Goal: Task Accomplishment & Management: Manage account settings

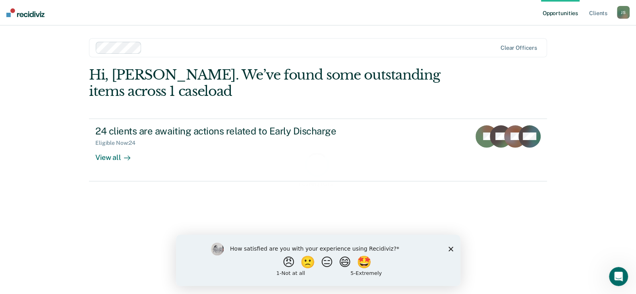
click at [450, 247] on polygon "Close survey" at bounding box center [450, 248] width 5 height 5
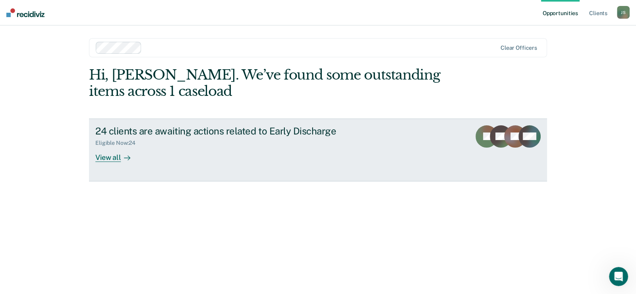
click at [101, 155] on div "View all" at bounding box center [117, 153] width 45 height 15
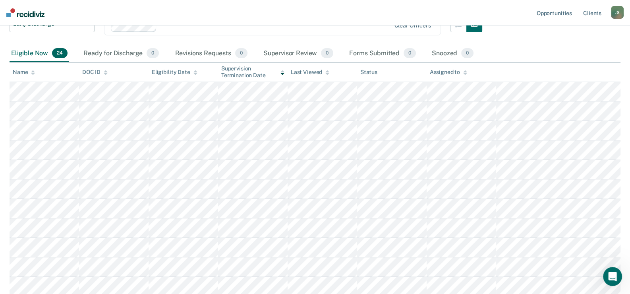
scroll to position [79, 0]
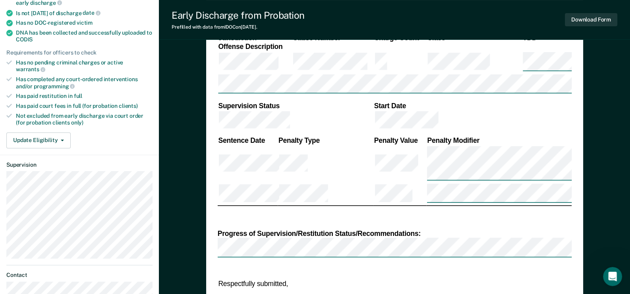
scroll to position [185, 0]
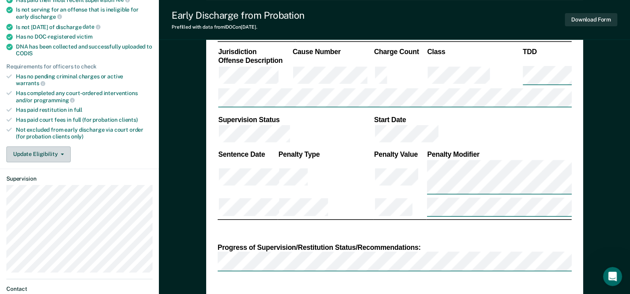
click at [52, 146] on button "Update Eligibility" at bounding box center [38, 154] width 64 height 16
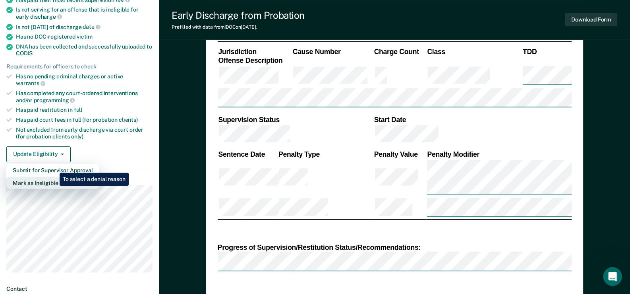
click at [54, 176] on button "Mark as Ineligible" at bounding box center [52, 182] width 93 height 13
type textarea "x"
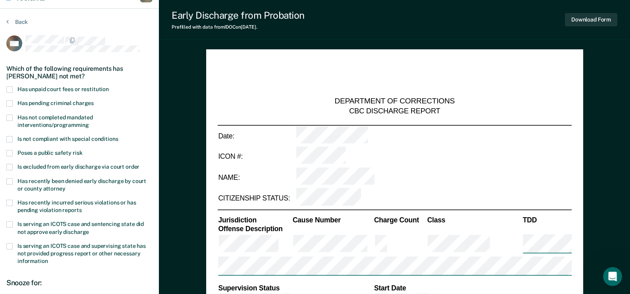
scroll to position [0, 0]
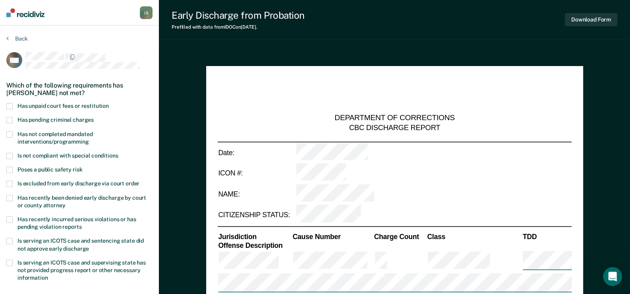
click at [10, 106] on span at bounding box center [9, 106] width 6 height 6
click at [10, 117] on span at bounding box center [9, 120] width 6 height 6
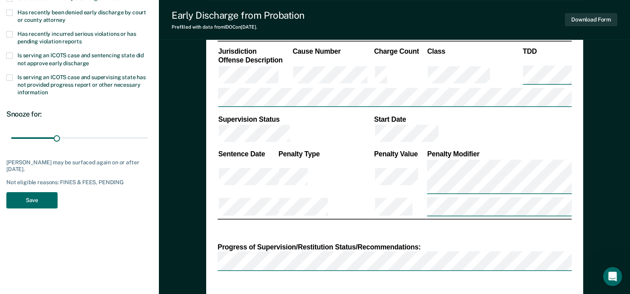
scroll to position [198, 0]
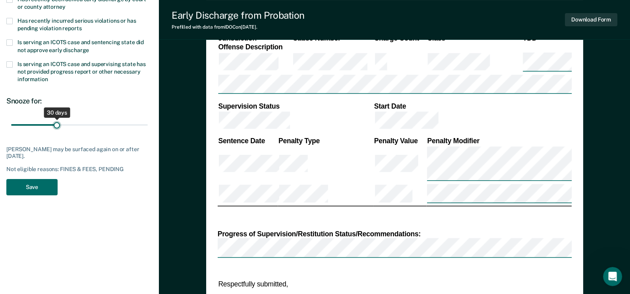
click at [58, 125] on input "range" at bounding box center [79, 125] width 137 height 14
drag, startPoint x: 58, startPoint y: 125, endPoint x: 147, endPoint y: 122, distance: 89.1
type input "90"
click at [147, 122] on input "range" at bounding box center [79, 125] width 137 height 14
click at [30, 185] on button "Save" at bounding box center [31, 187] width 51 height 16
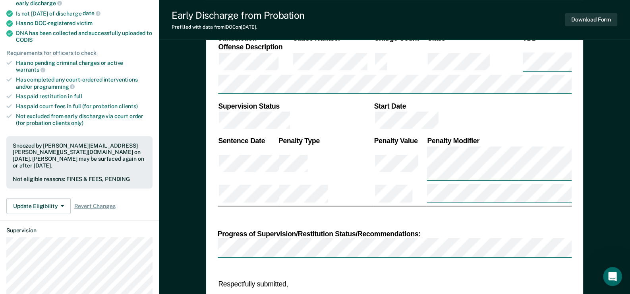
type textarea "x"
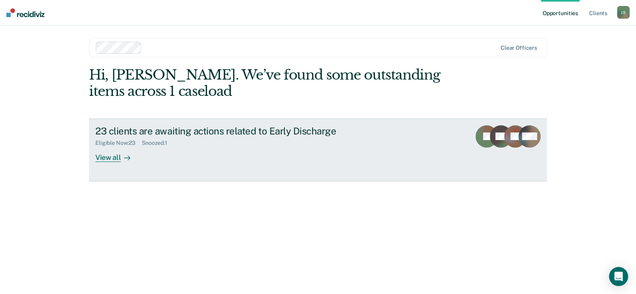
click at [105, 153] on div "View all" at bounding box center [117, 153] width 45 height 15
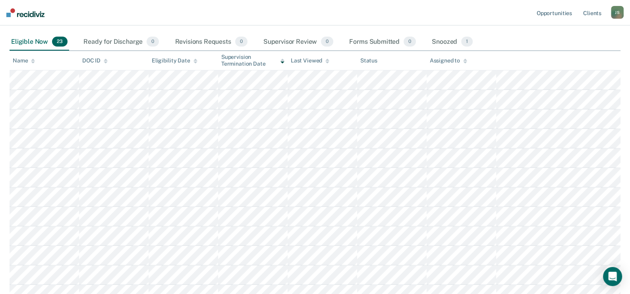
scroll to position [119, 0]
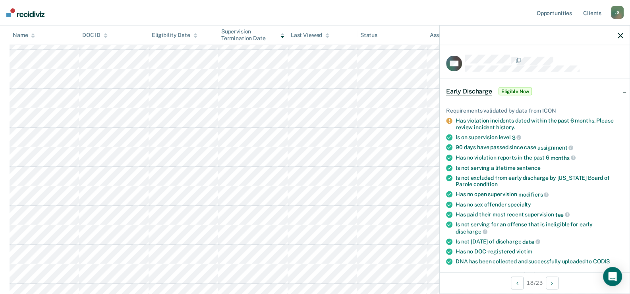
click at [510, 88] on span "Eligible Now" at bounding box center [516, 91] width 34 height 8
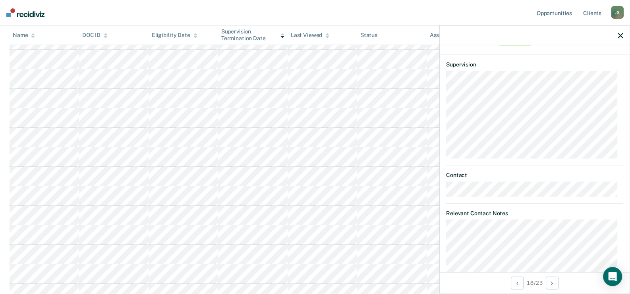
scroll to position [0, 0]
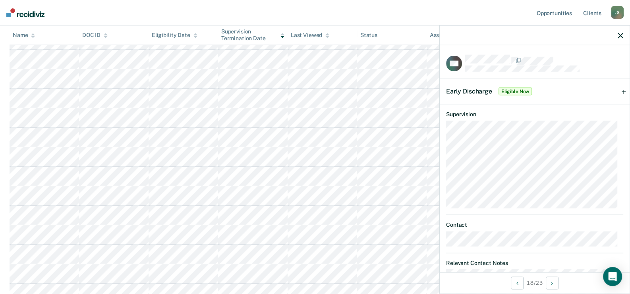
click at [618, 35] on icon "button" at bounding box center [621, 36] width 6 height 6
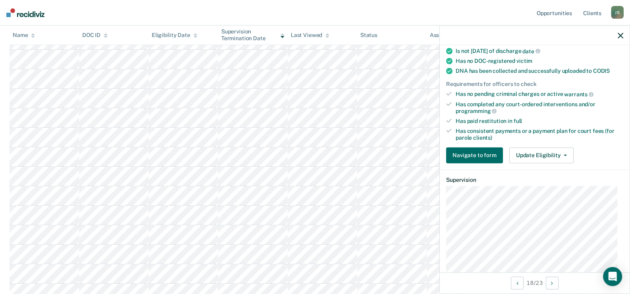
scroll to position [198, 0]
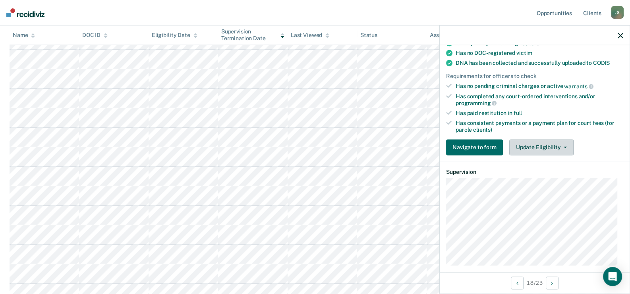
click at [544, 141] on button "Update Eligibility" at bounding box center [541, 147] width 64 height 16
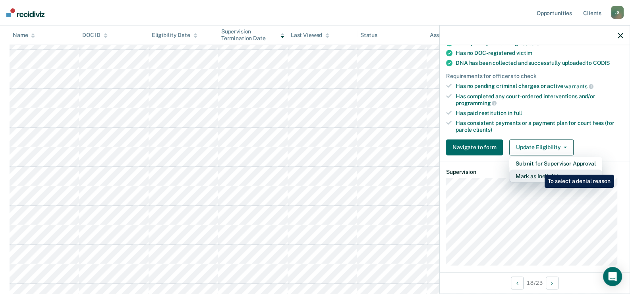
click at [539, 169] on button "Mark as Ineligible" at bounding box center [555, 175] width 93 height 13
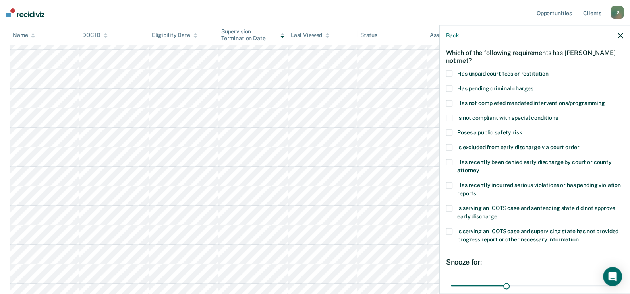
scroll to position [0, 0]
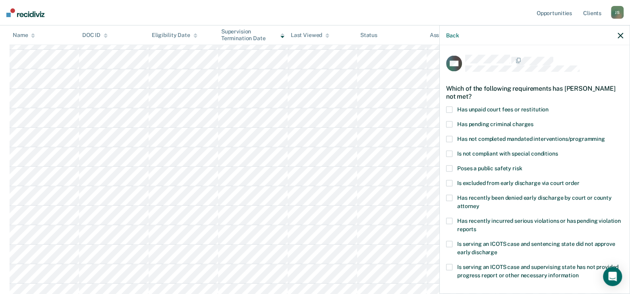
click at [622, 35] on icon "button" at bounding box center [621, 36] width 6 height 6
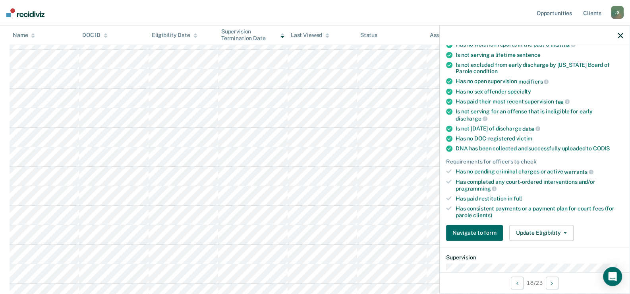
scroll to position [159, 0]
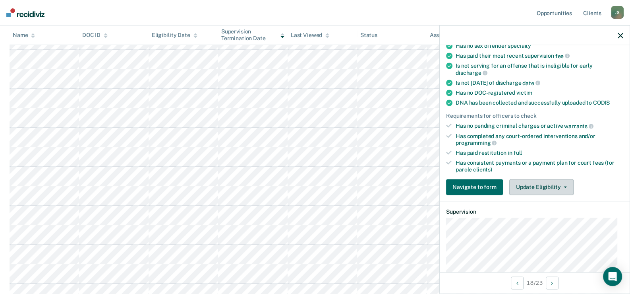
click at [544, 185] on button "Update Eligibility" at bounding box center [541, 187] width 64 height 16
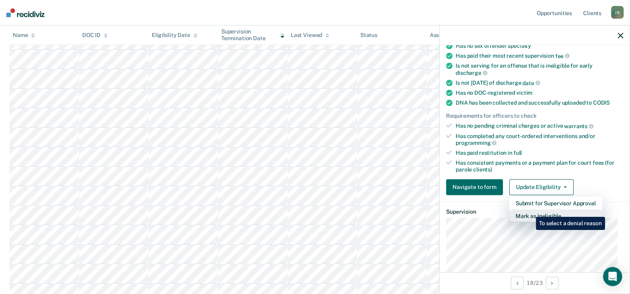
click at [530, 211] on button "Mark as Ineligible" at bounding box center [555, 215] width 93 height 13
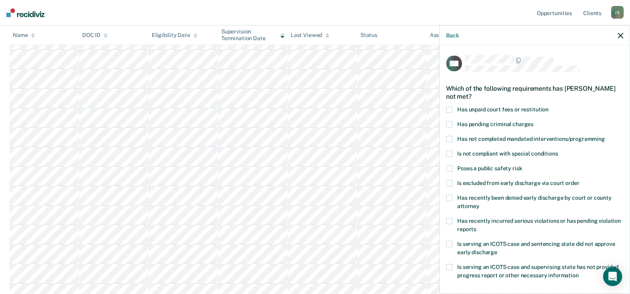
scroll to position [0, 0]
click at [448, 108] on span at bounding box center [449, 109] width 6 height 6
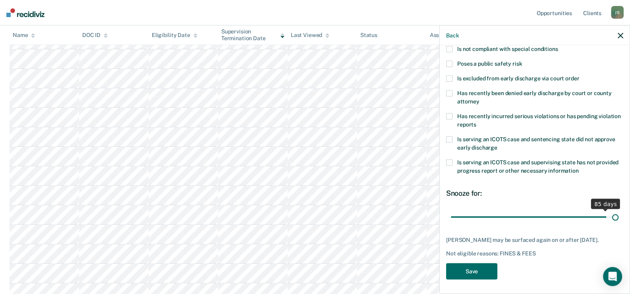
scroll to position [111, 0]
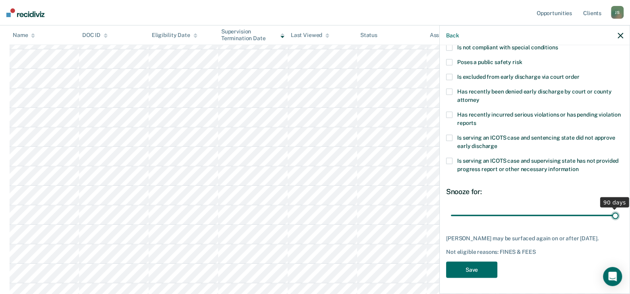
drag, startPoint x: 505, startPoint y: 208, endPoint x: 622, endPoint y: 208, distance: 117.2
type input "90"
click at [619, 208] on input "range" at bounding box center [535, 215] width 168 height 14
click at [472, 267] on button "Save" at bounding box center [471, 269] width 51 height 16
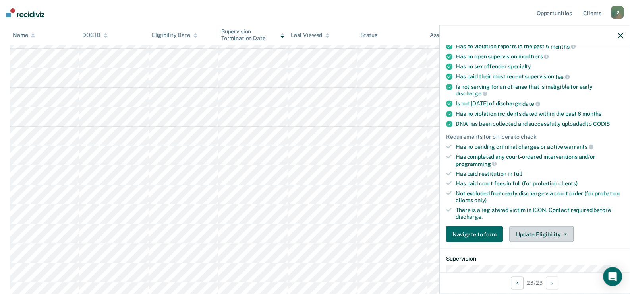
click at [529, 228] on button "Update Eligibility" at bounding box center [541, 234] width 64 height 16
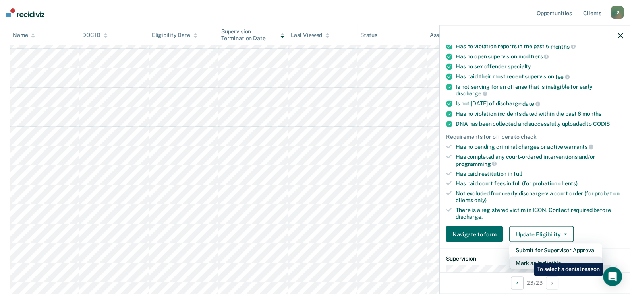
click at [528, 256] on button "Mark as Ineligible" at bounding box center [555, 262] width 93 height 13
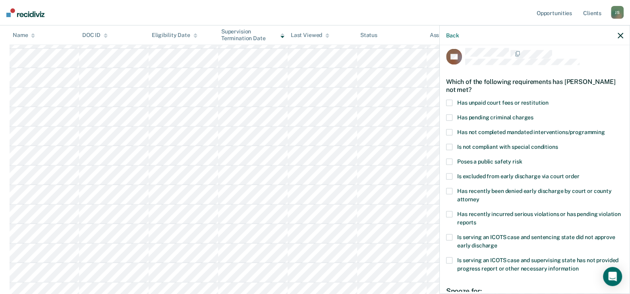
scroll to position [0, 0]
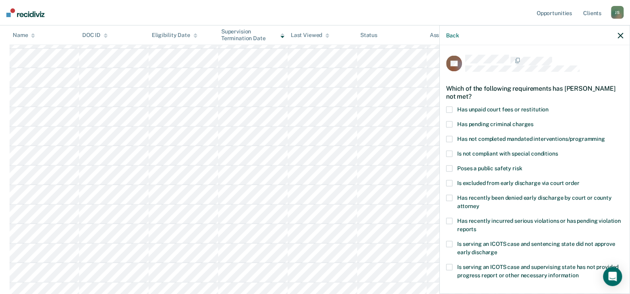
click at [447, 152] on span at bounding box center [449, 153] width 6 height 6
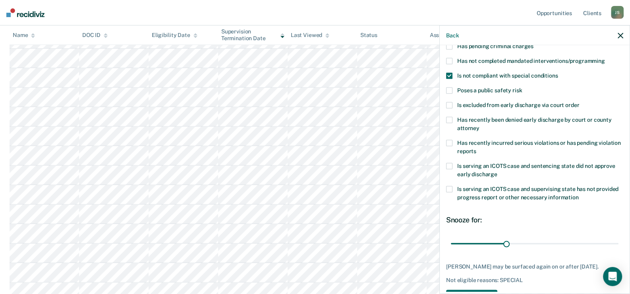
scroll to position [79, 0]
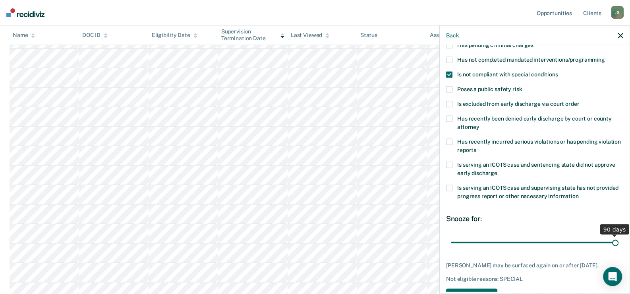
drag, startPoint x: 505, startPoint y: 241, endPoint x: 630, endPoint y: 238, distance: 124.8
type input "90"
click at [619, 238] on input "range" at bounding box center [535, 242] width 168 height 14
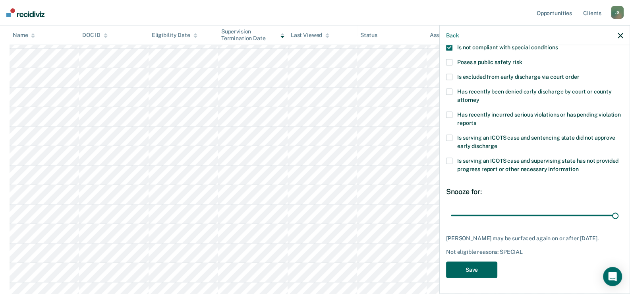
click at [469, 270] on button "Save" at bounding box center [471, 269] width 51 height 16
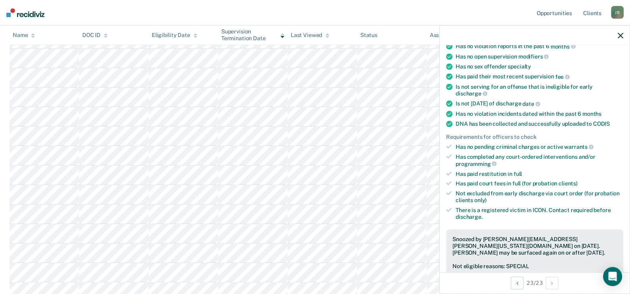
click at [620, 37] on icon "button" at bounding box center [621, 36] width 6 height 6
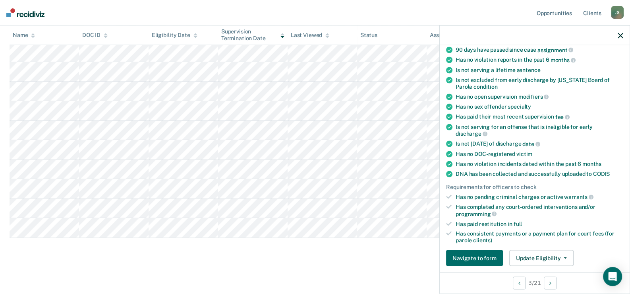
scroll to position [159, 0]
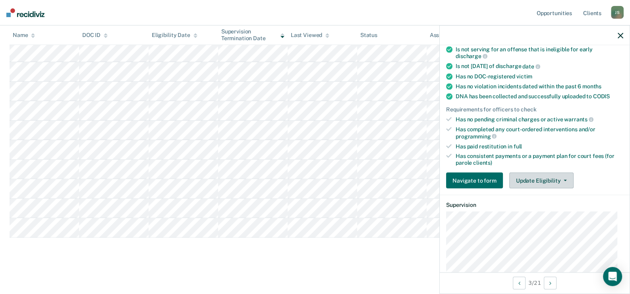
click at [529, 176] on button "Update Eligibility" at bounding box center [541, 180] width 64 height 16
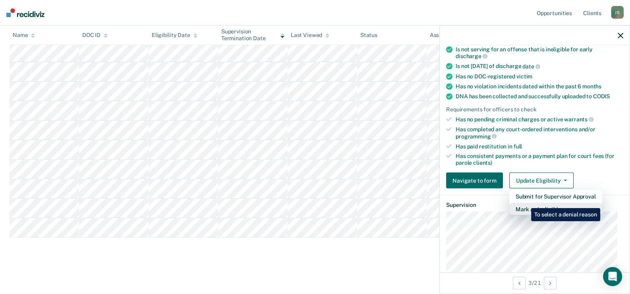
click at [525, 202] on button "Mark as Ineligible" at bounding box center [555, 208] width 93 height 13
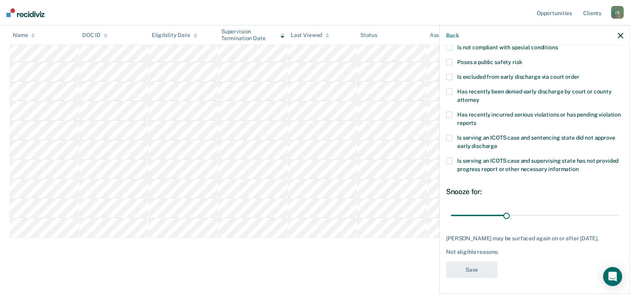
click at [448, 157] on span at bounding box center [449, 160] width 6 height 6
click at [474, 267] on button "Save" at bounding box center [471, 269] width 51 height 16
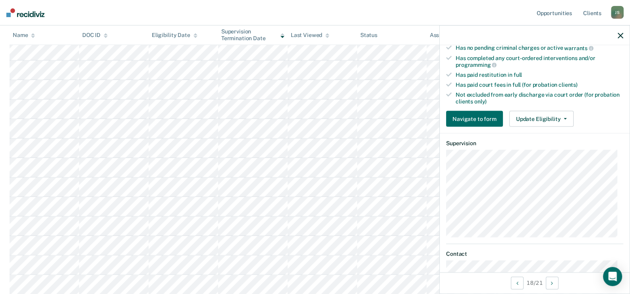
scroll to position [225, 0]
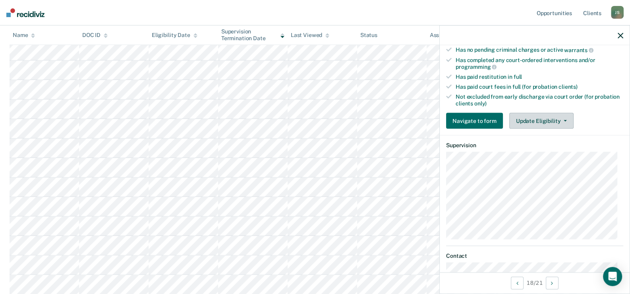
click at [558, 119] on button "Update Eligibility" at bounding box center [541, 121] width 64 height 16
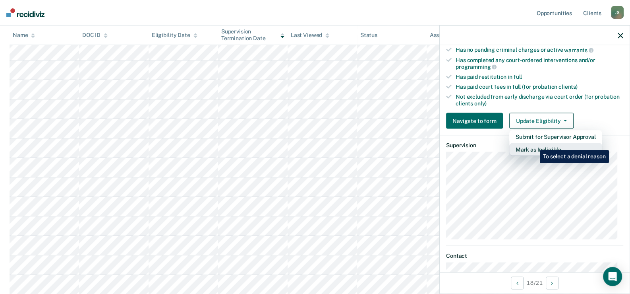
click at [534, 144] on button "Mark as Ineligible" at bounding box center [555, 149] width 93 height 13
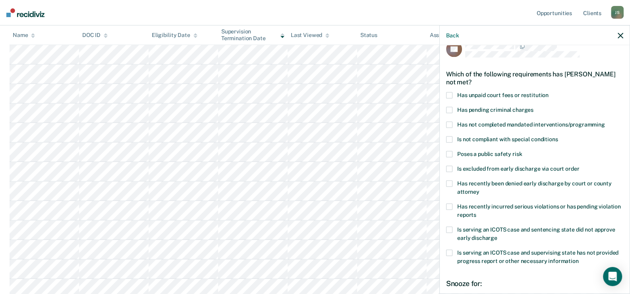
scroll to position [0, 0]
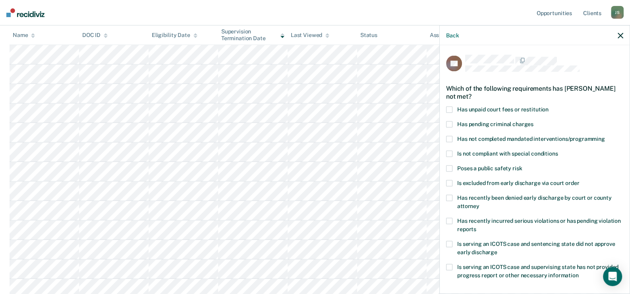
click at [447, 150] on span at bounding box center [449, 153] width 6 height 6
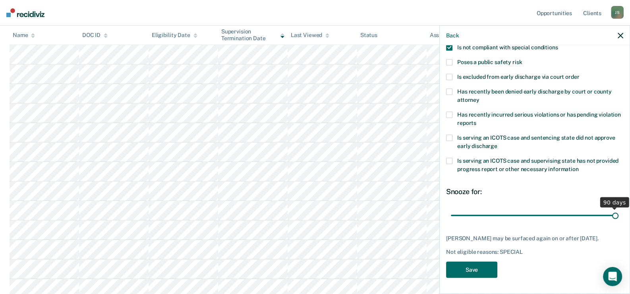
scroll to position [111, 0]
drag, startPoint x: 502, startPoint y: 210, endPoint x: 627, endPoint y: 207, distance: 124.8
type input "90"
click at [619, 208] on input "range" at bounding box center [535, 215] width 168 height 14
click at [469, 267] on button "Save" at bounding box center [471, 269] width 51 height 16
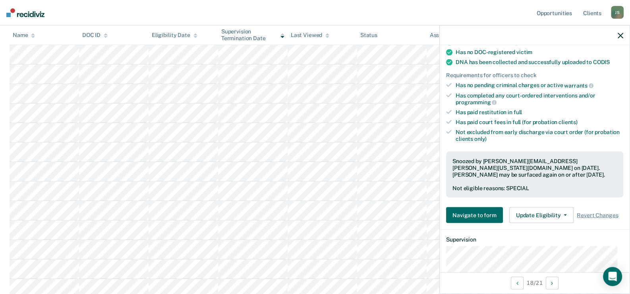
scroll to position [190, 0]
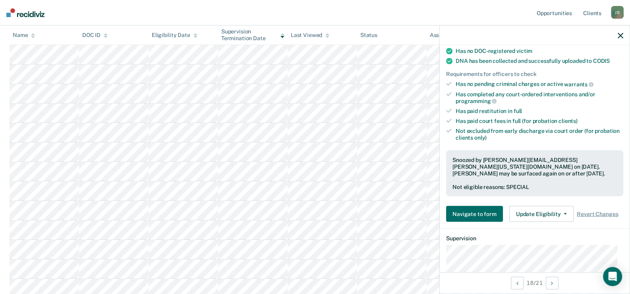
click at [619, 35] on icon "button" at bounding box center [621, 36] width 6 height 6
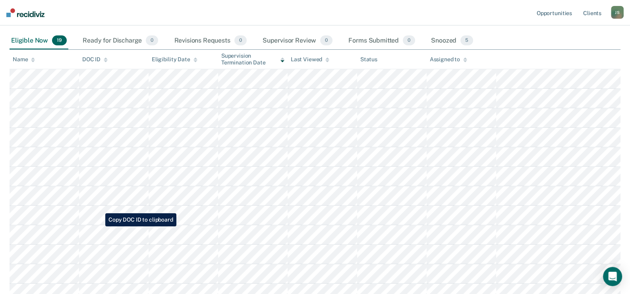
scroll to position [4, 0]
